Goal: Navigation & Orientation: Understand site structure

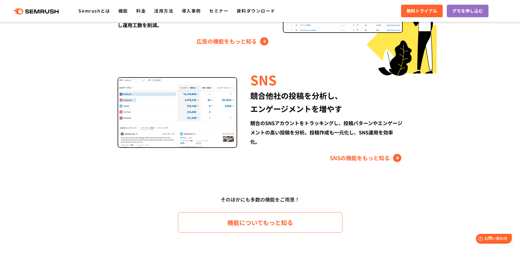
scroll to position [731, 0]
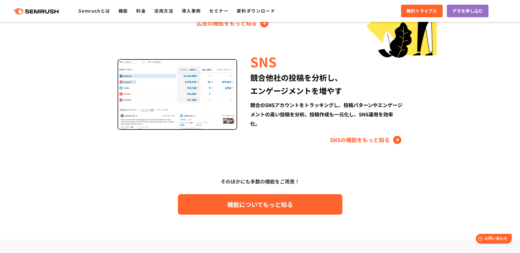
click at [286, 176] on span "機能についてもっと知る" at bounding box center [260, 205] width 66 height 10
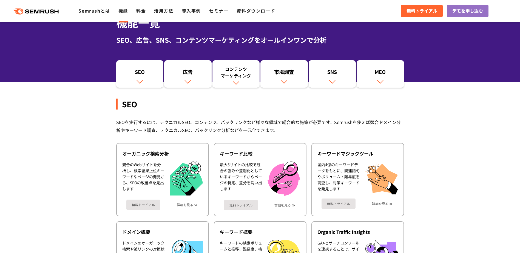
scroll to position [46, 0]
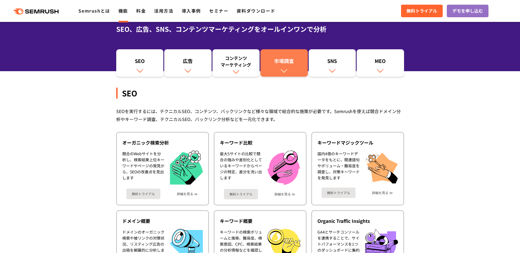
click at [293, 70] on link "市場調査" at bounding box center [283, 62] width 47 height 27
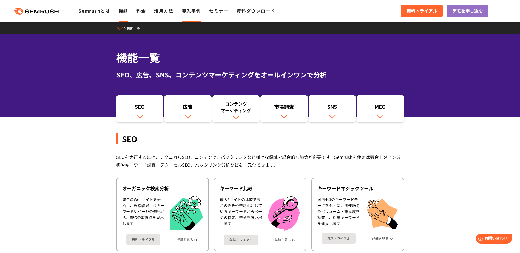
click at [197, 13] on link "導入事例" at bounding box center [191, 10] width 19 height 7
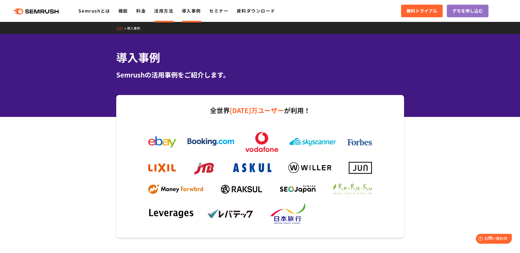
click at [167, 10] on link "活用方法" at bounding box center [163, 10] width 19 height 7
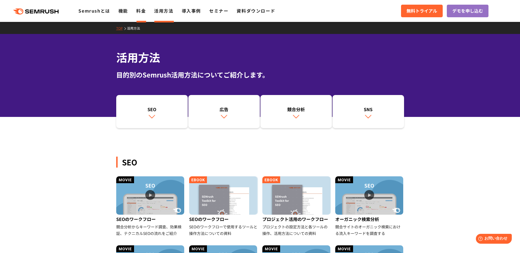
click at [141, 13] on link "料金" at bounding box center [141, 10] width 10 height 7
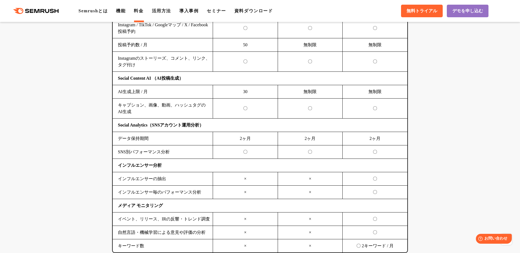
scroll to position [1233, 0]
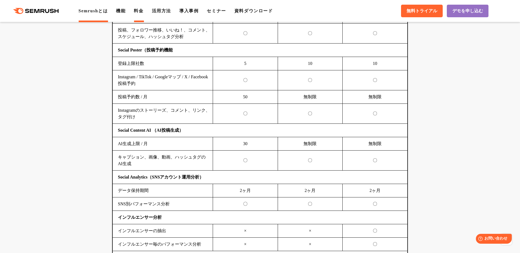
click at [95, 10] on link "Semrushとは" at bounding box center [92, 10] width 29 height 5
